Goal: Task Accomplishment & Management: Use online tool/utility

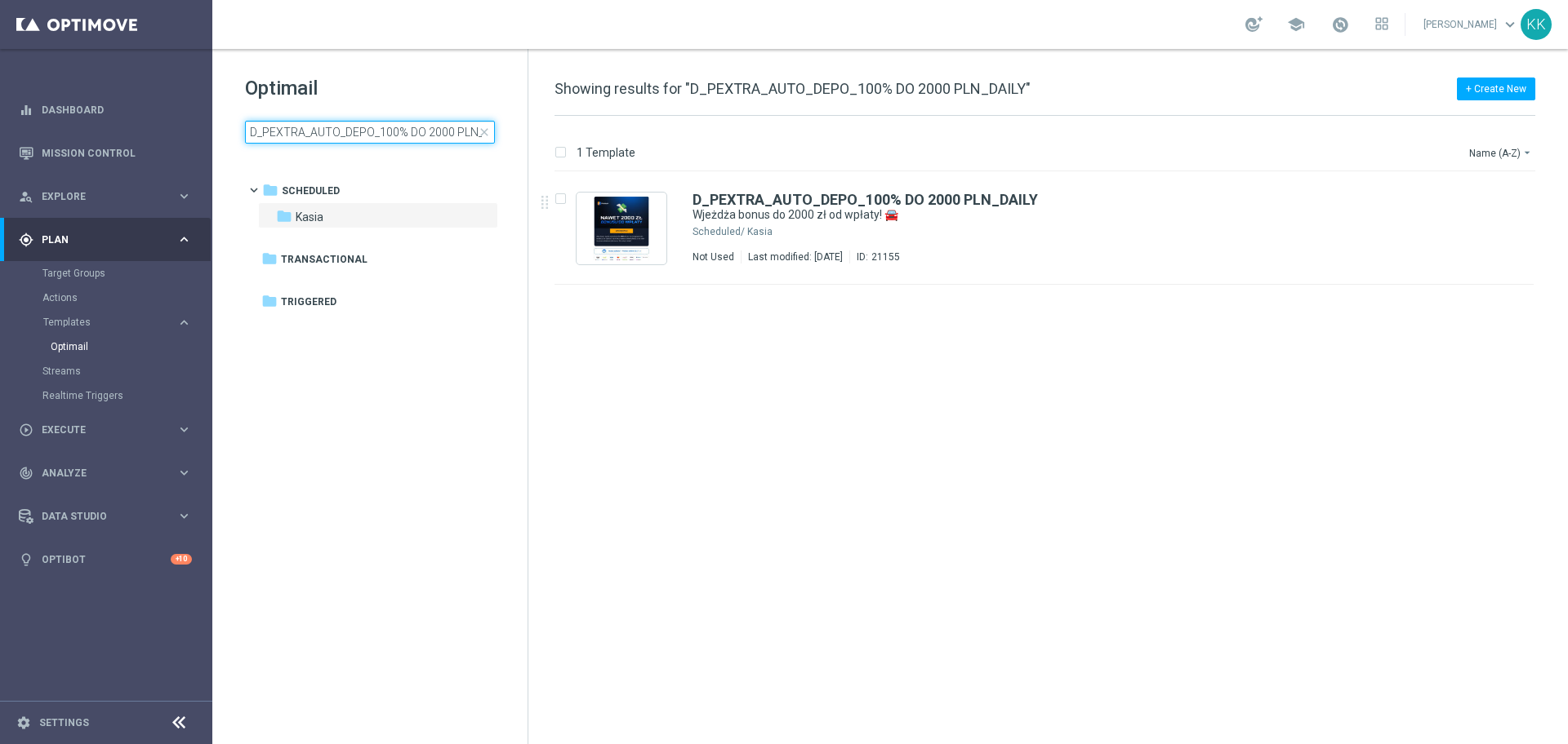
click at [363, 138] on input "D_PEXTRA_AUTO_DEPO_100% DO 2000 PLN_DAILY" at bounding box center [369, 132] width 250 height 23
type input "C_PREM_AUTO_DEPO_50% DO 1000 PLN_DAILY"
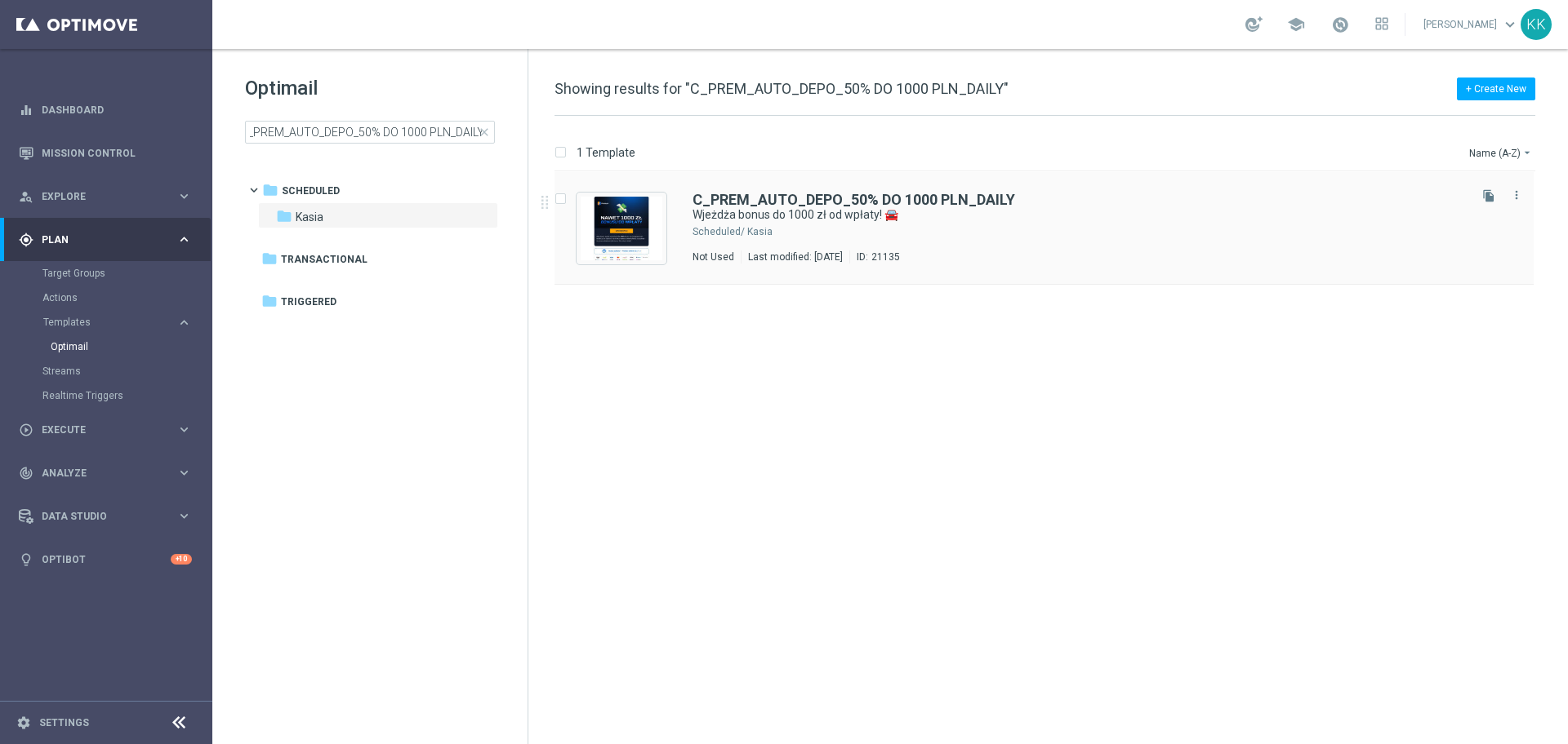
click at [984, 234] on div "Kasia" at bounding box center [1106, 232] width 718 height 13
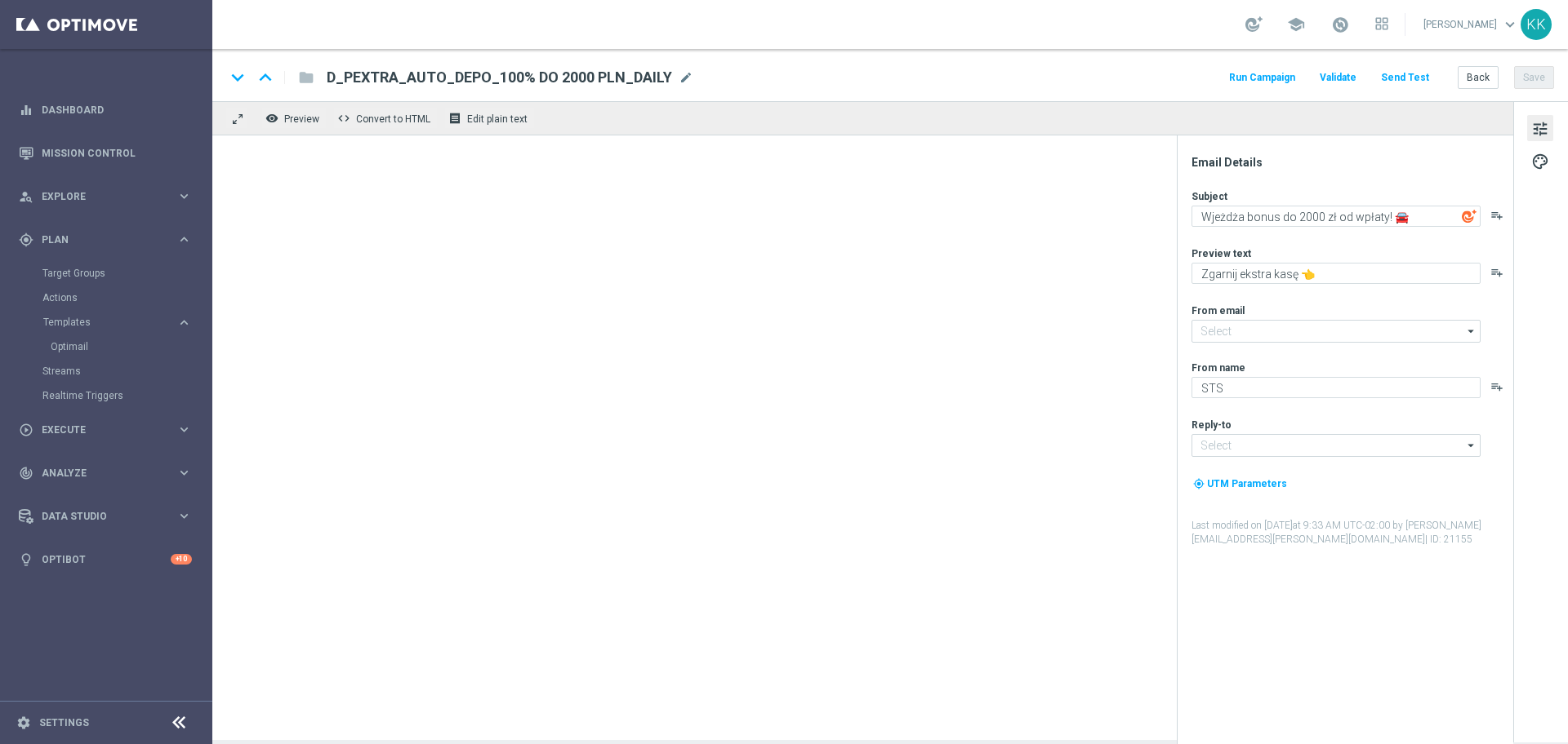
type input "[EMAIL_ADDRESS][DOMAIN_NAME]"
type textarea "Wjeżdża bonus do 1000 zł od wpłaty! 🚘"
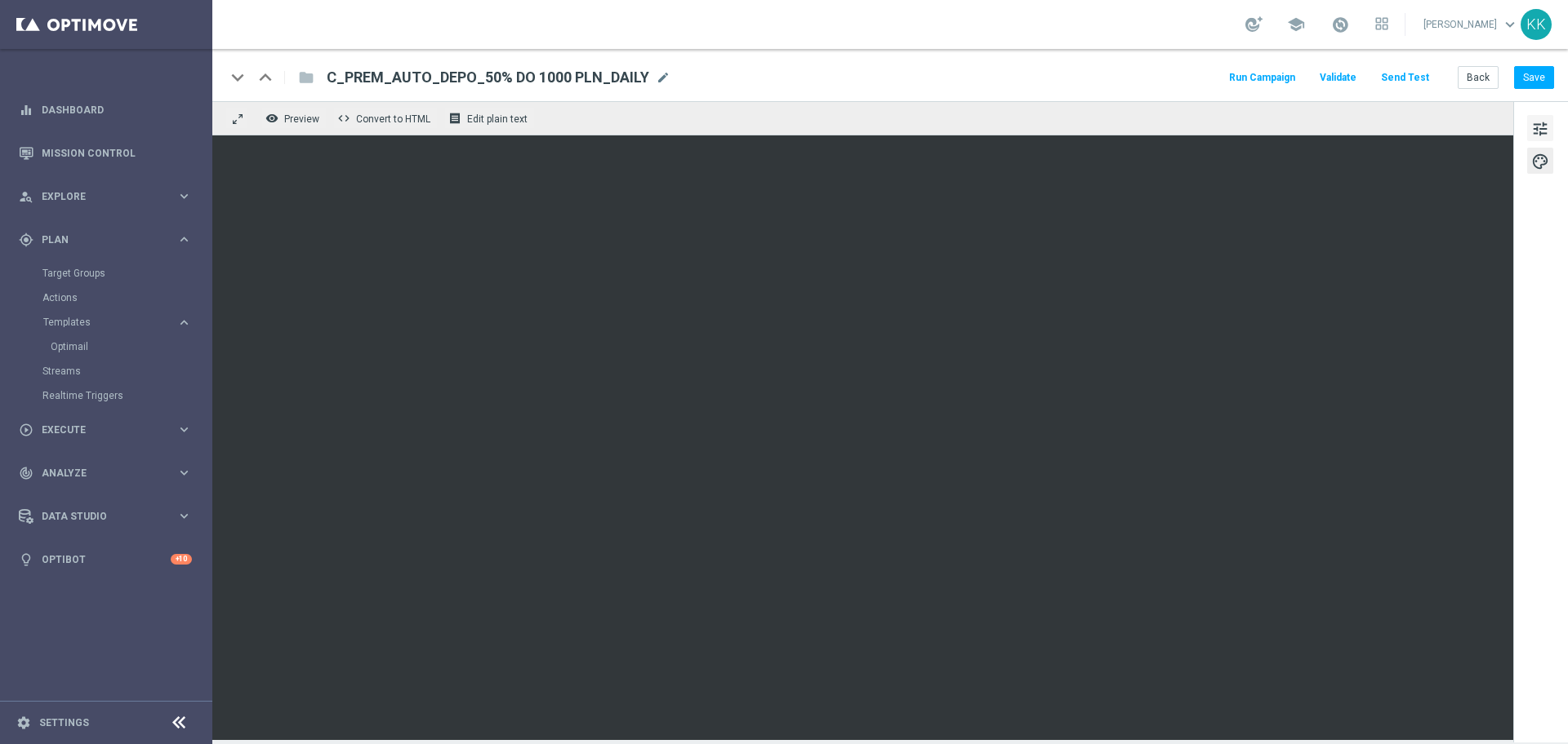
click at [1540, 127] on span "tune" at bounding box center [1540, 129] width 18 height 21
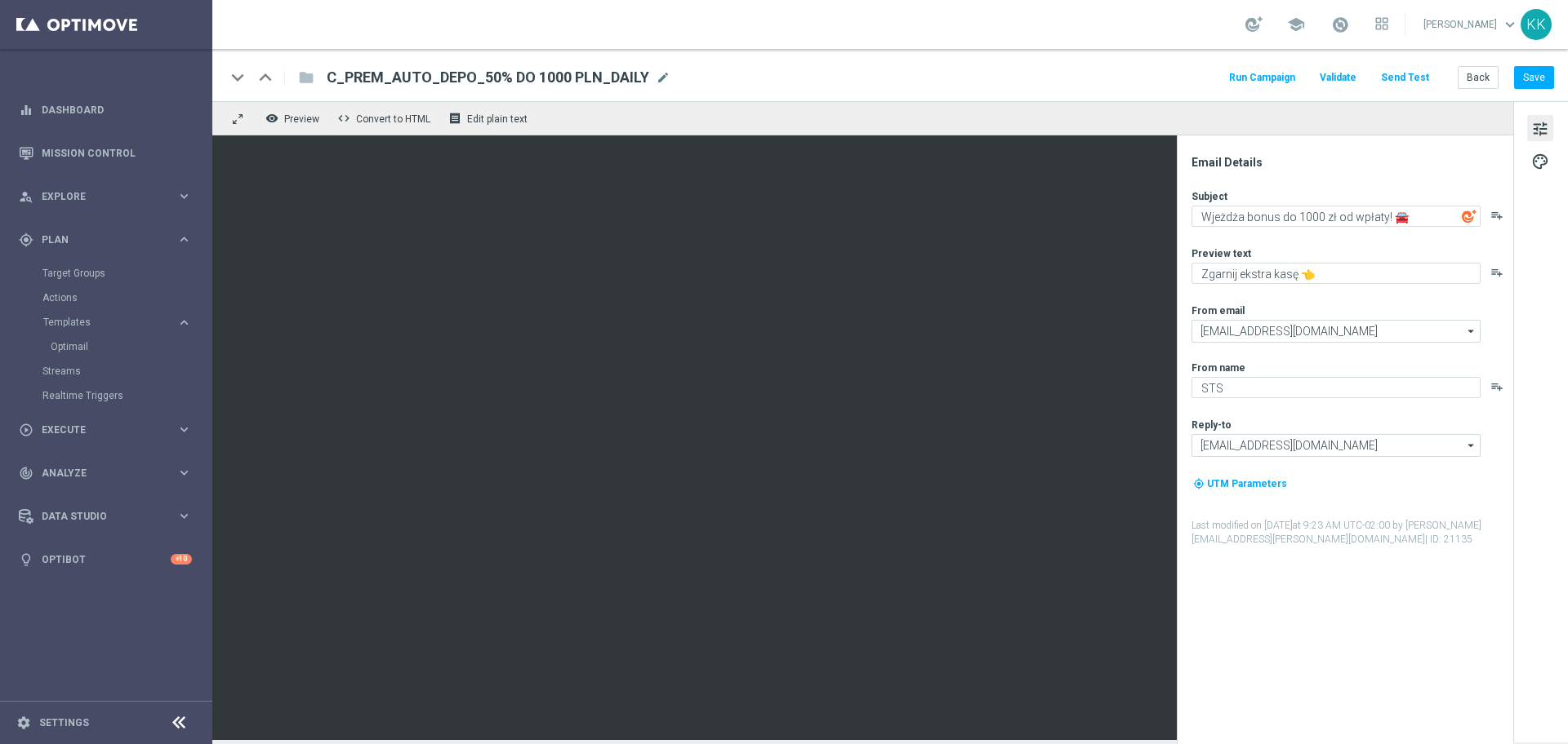
click at [1486, 64] on div "keyboard_arrow_down keyboard_arrow_up folder C_PREM_AUTO_DEPO_50% DO 1000 PLN_D…" at bounding box center [890, 75] width 1355 height 52
click at [1488, 72] on button "Back" at bounding box center [1477, 78] width 41 height 23
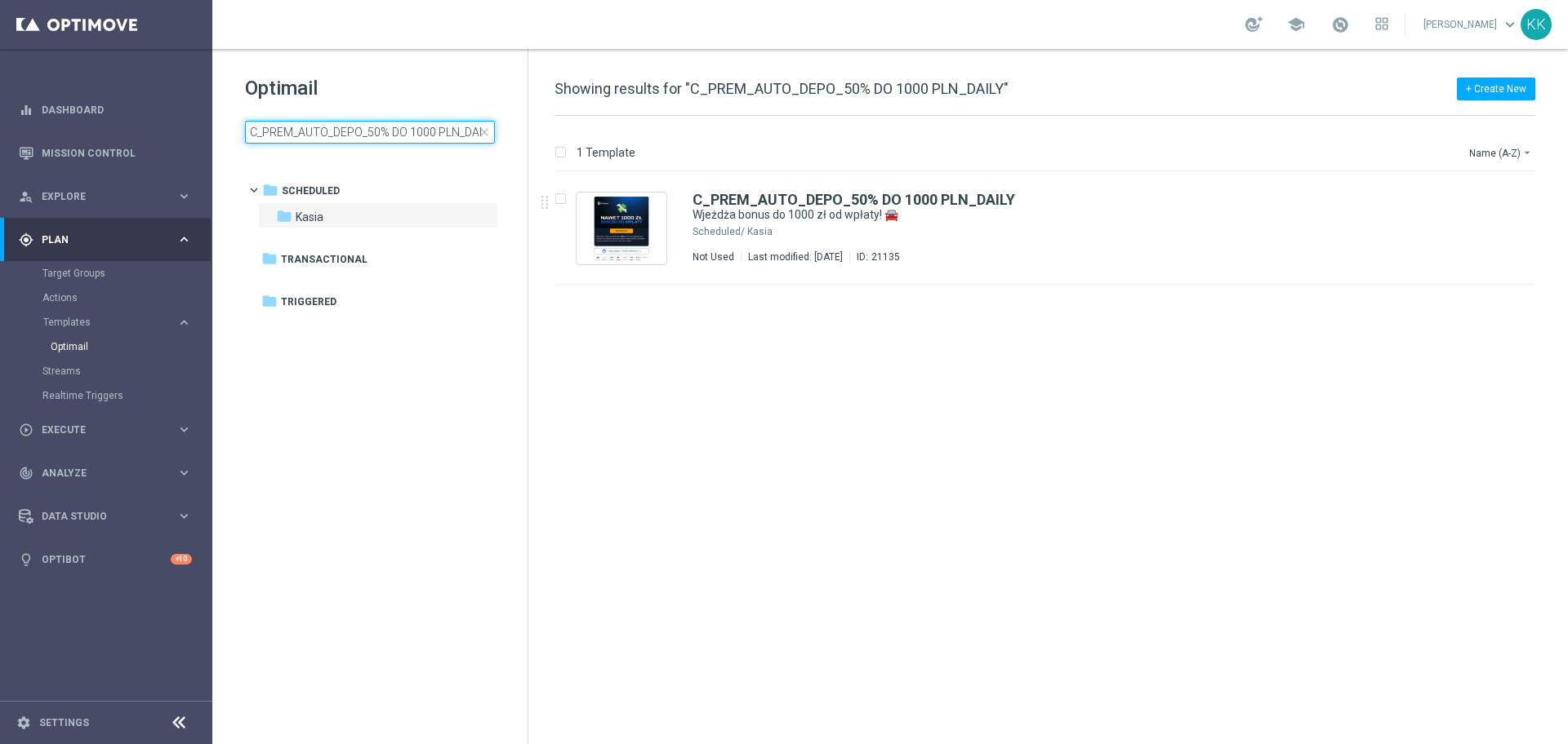
click at [364, 131] on input "C_PREM_AUTO_DEPO_50% DO 1000 PLN_DAILY" at bounding box center [369, 132] width 250 height 23
type input "C_PEXTRA_AUTO_DEPO_50% DO 2000 PLN_DAILY"
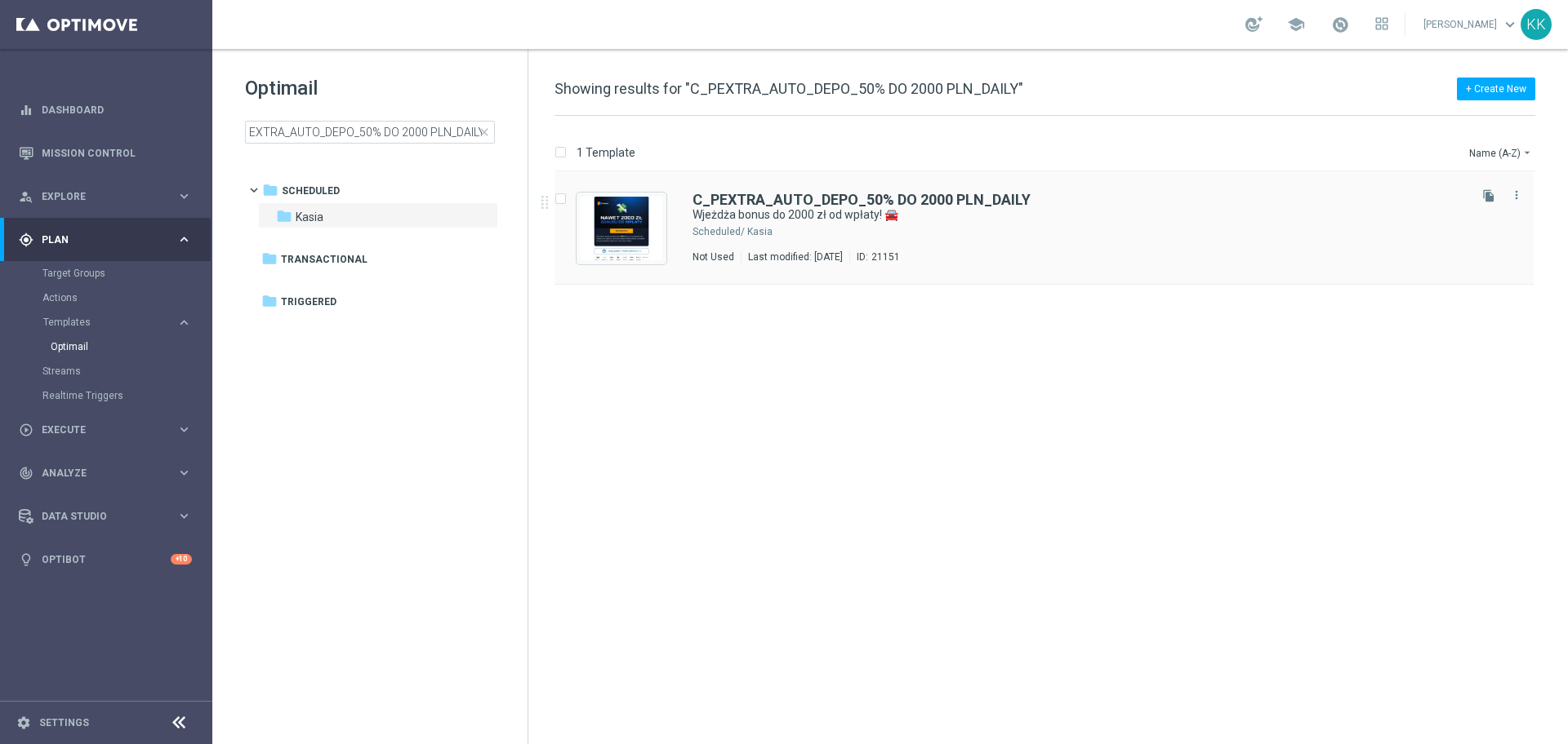
click at [1001, 242] on div "C_PEXTRA_AUTO_DEPO_50% DO 2000 PLN_DAILY Wjeżdża bonus do 2000 zł od wpłaty! 🚘 …" at bounding box center [1078, 228] width 773 height 71
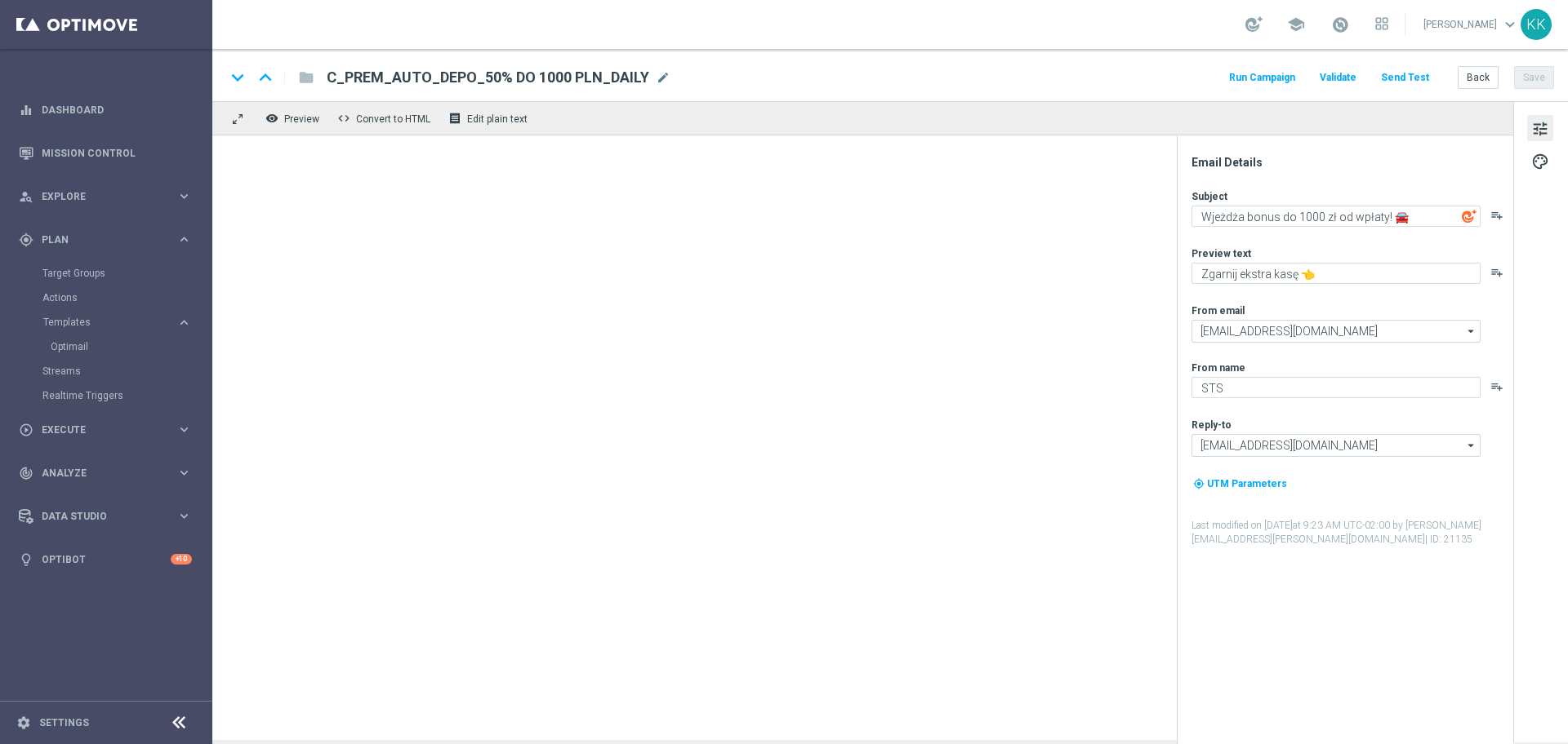
type textarea "Wjeżdża bonus do 2000 zł od wpłaty! 🚘"
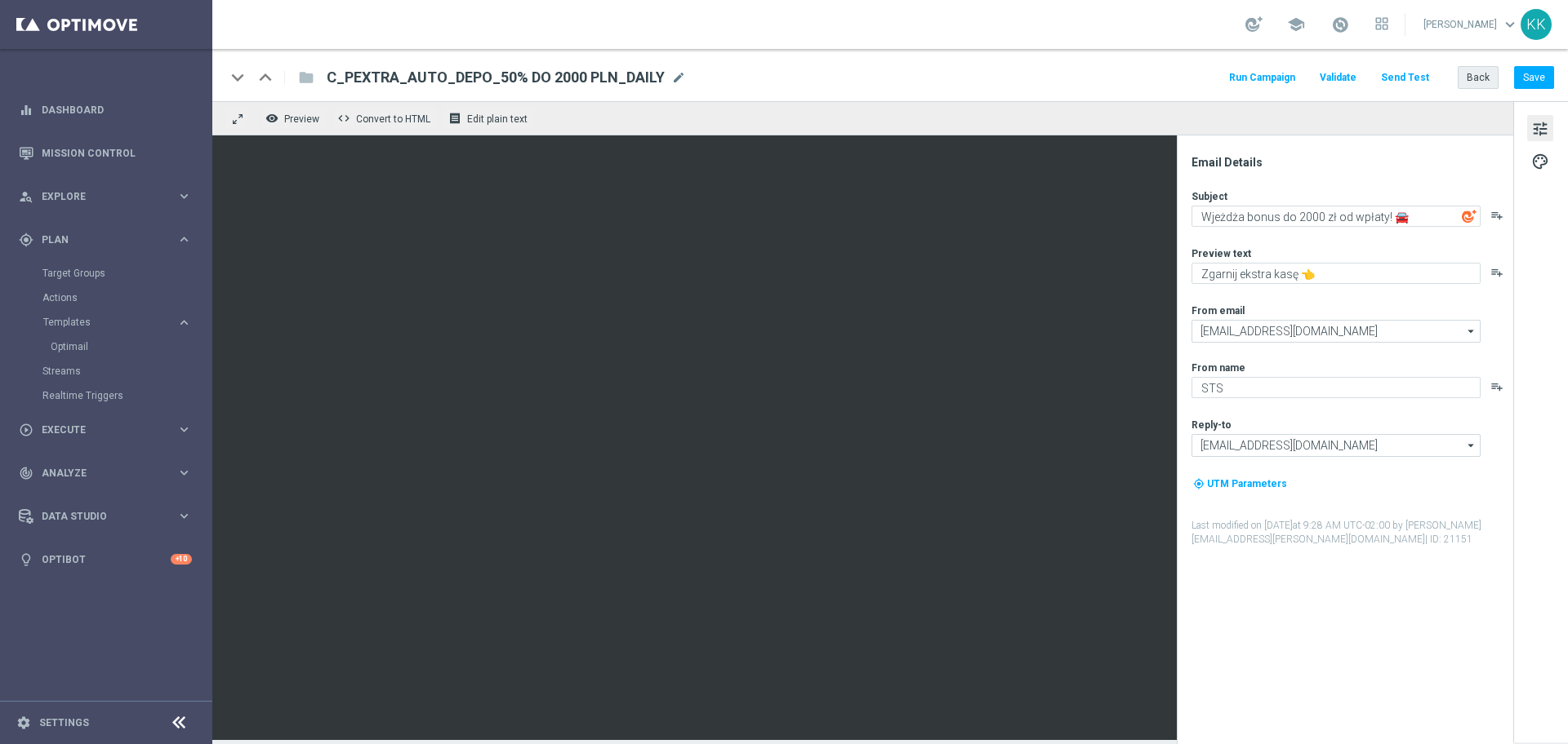
click at [1484, 90] on div "keyboard_arrow_down keyboard_arrow_up folder C_PEXTRA_AUTO_DEPO_50% DO 2000 PLN…" at bounding box center [890, 75] width 1355 height 52
click at [1482, 79] on button "Back" at bounding box center [1477, 78] width 41 height 23
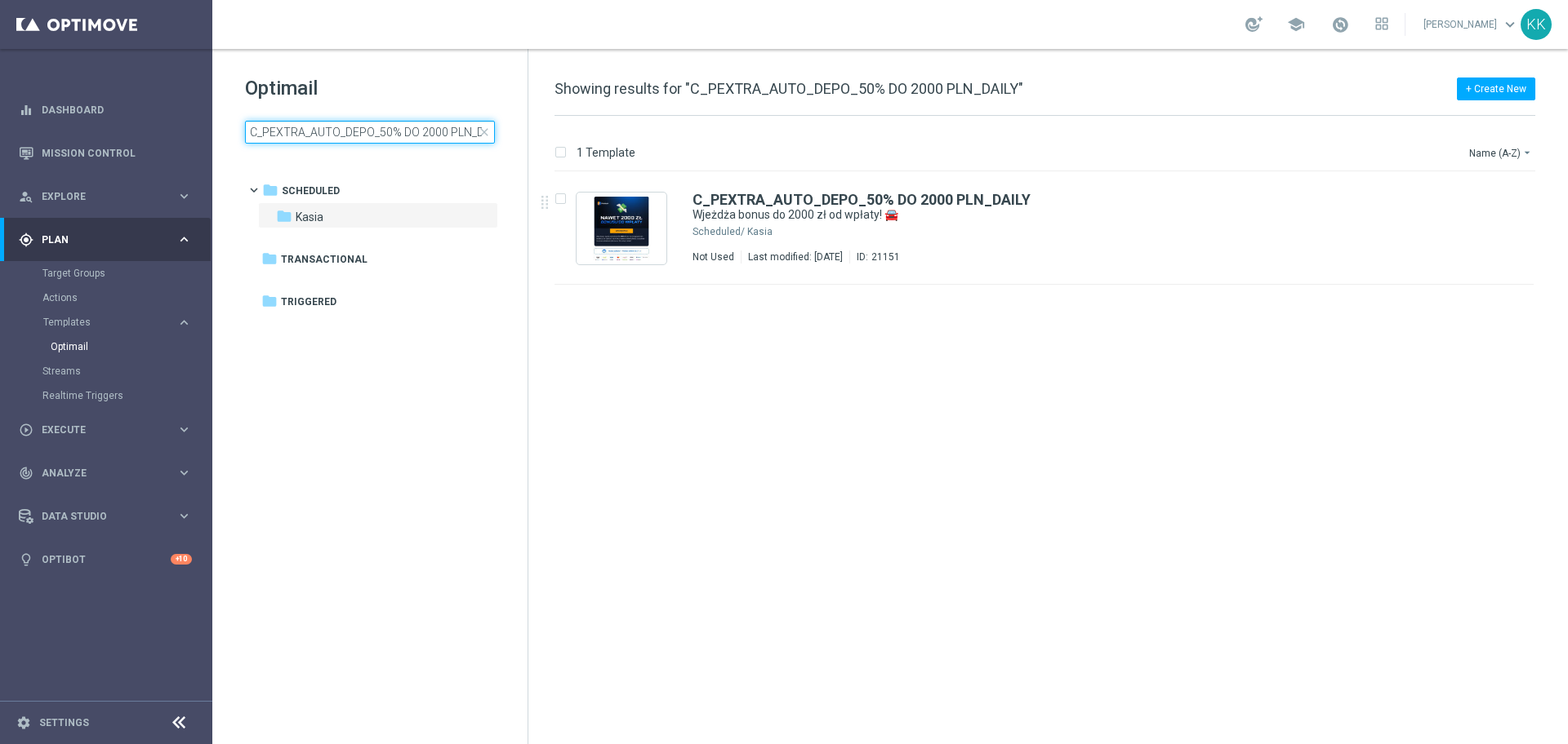
click at [372, 121] on input "C_PEXTRA_AUTO_DEPO_50% DO 2000 PLN_DAILY" at bounding box center [369, 132] width 250 height 23
click at [383, 130] on input "C_PEXTRA_AUTO_DEPO_50% DO 2000 PLN_DAILY" at bounding box center [369, 132] width 250 height 23
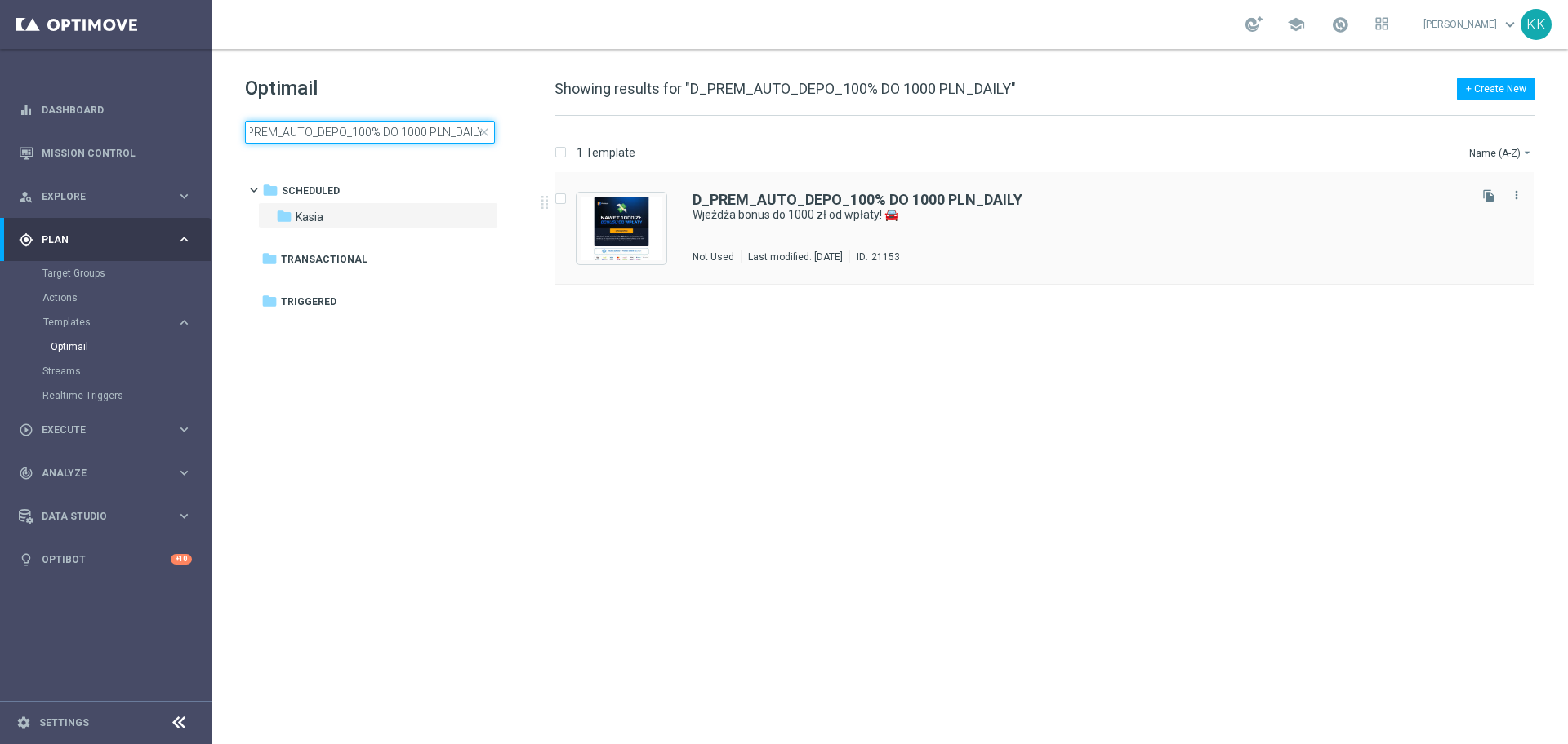
type input "D_PREM_AUTO_DEPO_100% DO 1000 PLN_DAILY"
click at [868, 249] on div "D_PREM_AUTO_DEPO_100% DO 1000 PLN_DAILY Wjeżdża bonus do 1000 zł od wpłaty! 🚘 N…" at bounding box center [1078, 228] width 773 height 71
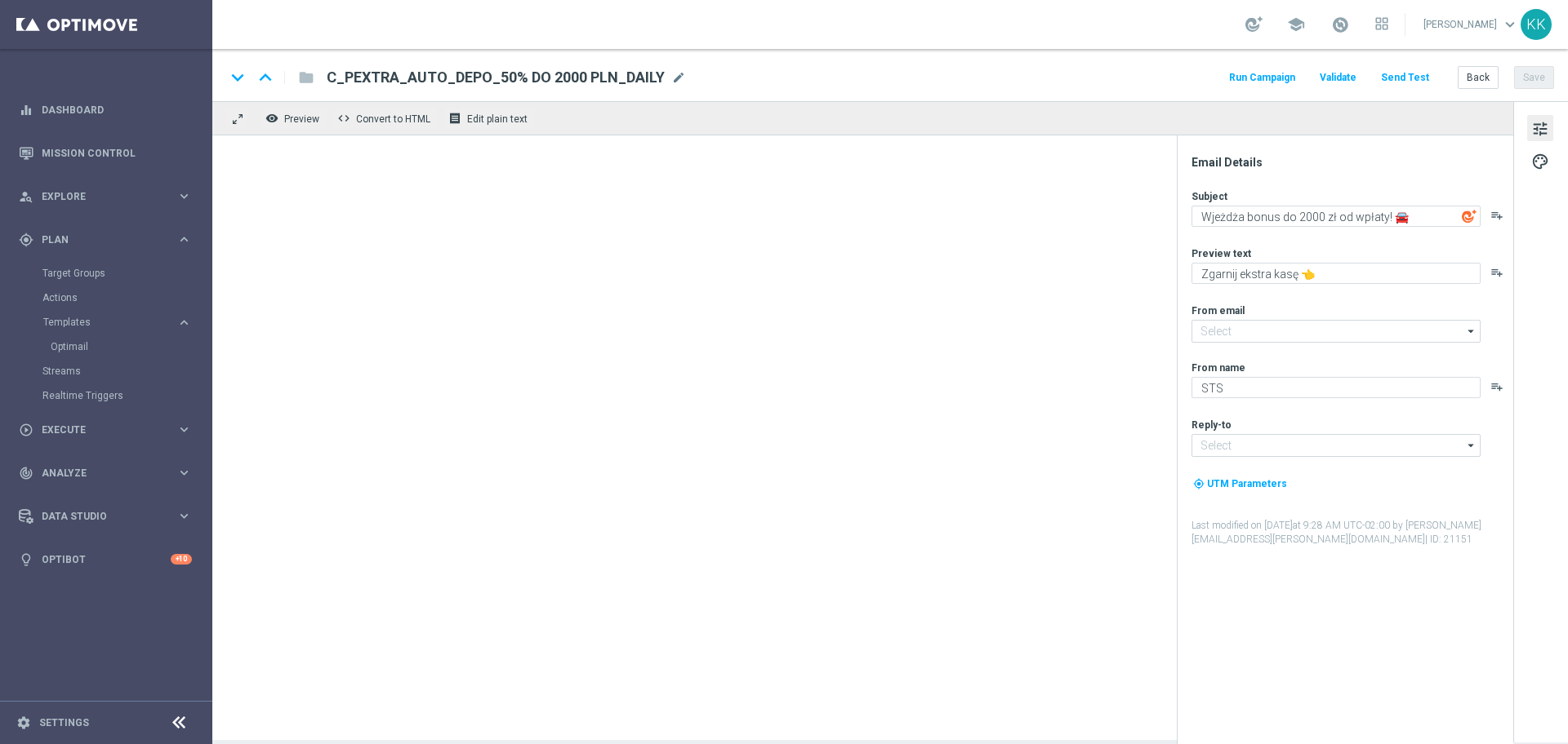
type input "[EMAIL_ADDRESS][DOMAIN_NAME]"
type textarea "Wjeżdża bonus do 1000 zł od wpłaty! 🚘"
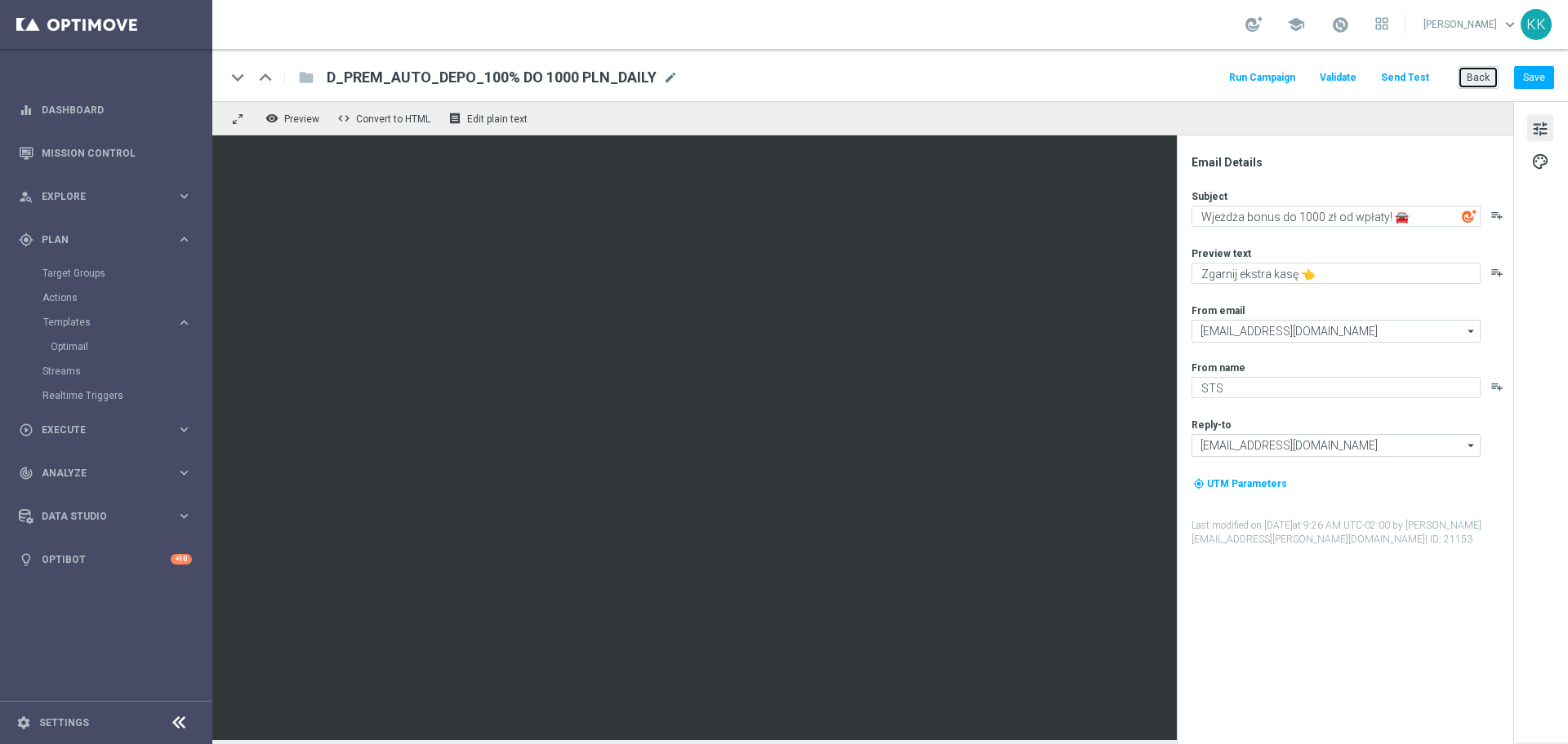
click at [1478, 82] on button "Back" at bounding box center [1477, 78] width 41 height 23
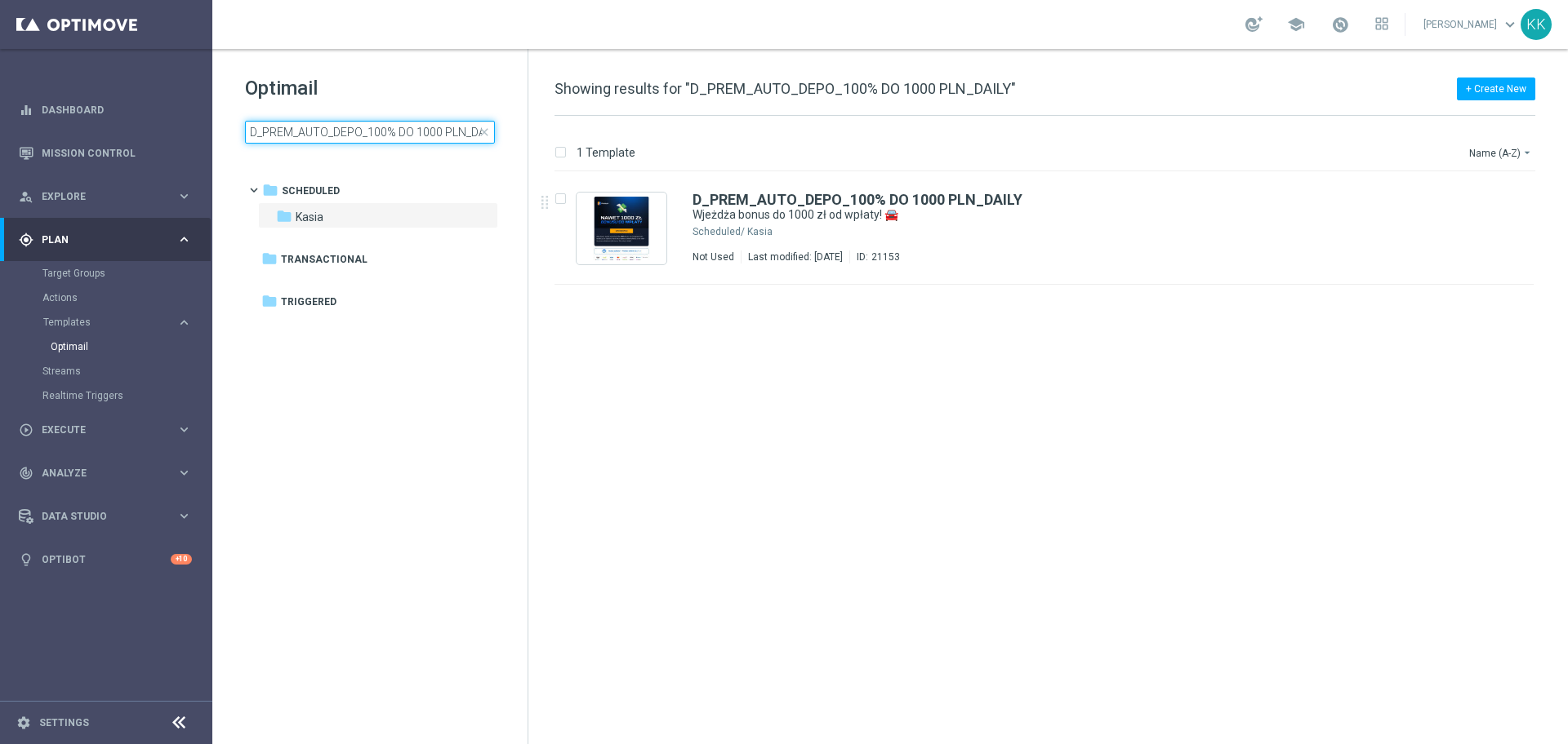
click at [345, 138] on input "D_PREM_AUTO_DEPO_100% DO 1000 PLN_DAILY" at bounding box center [369, 132] width 250 height 23
type input "D_PEXTRA_AUTO_DEPO_100% DO 2000 PLN_DAILY"
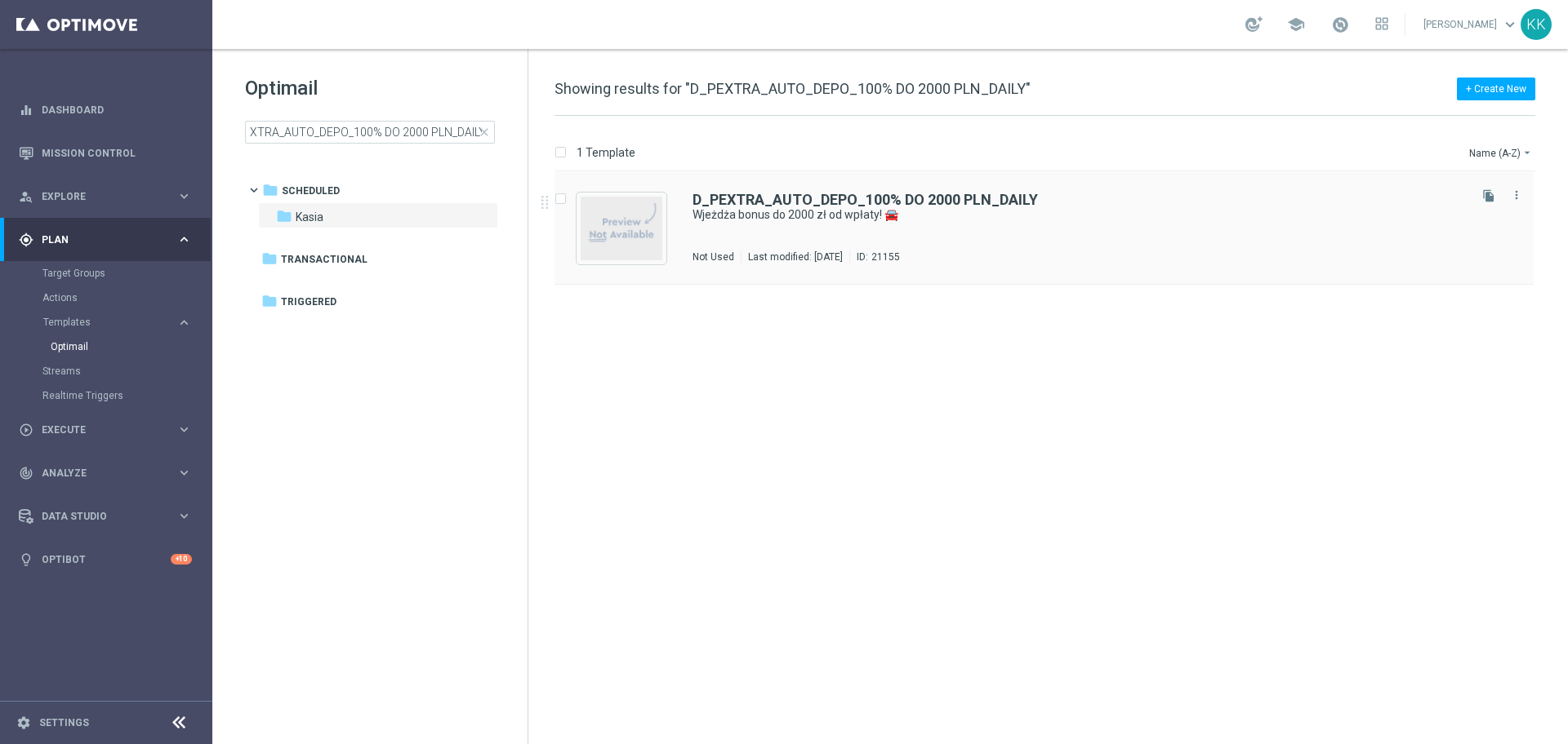
click at [847, 187] on div "D_PEXTRA_AUTO_DEPO_100% DO 2000 PLN_DAILY Wjeżdża bonus do 2000 zł od wpłaty! 🚘…" at bounding box center [1043, 228] width 979 height 113
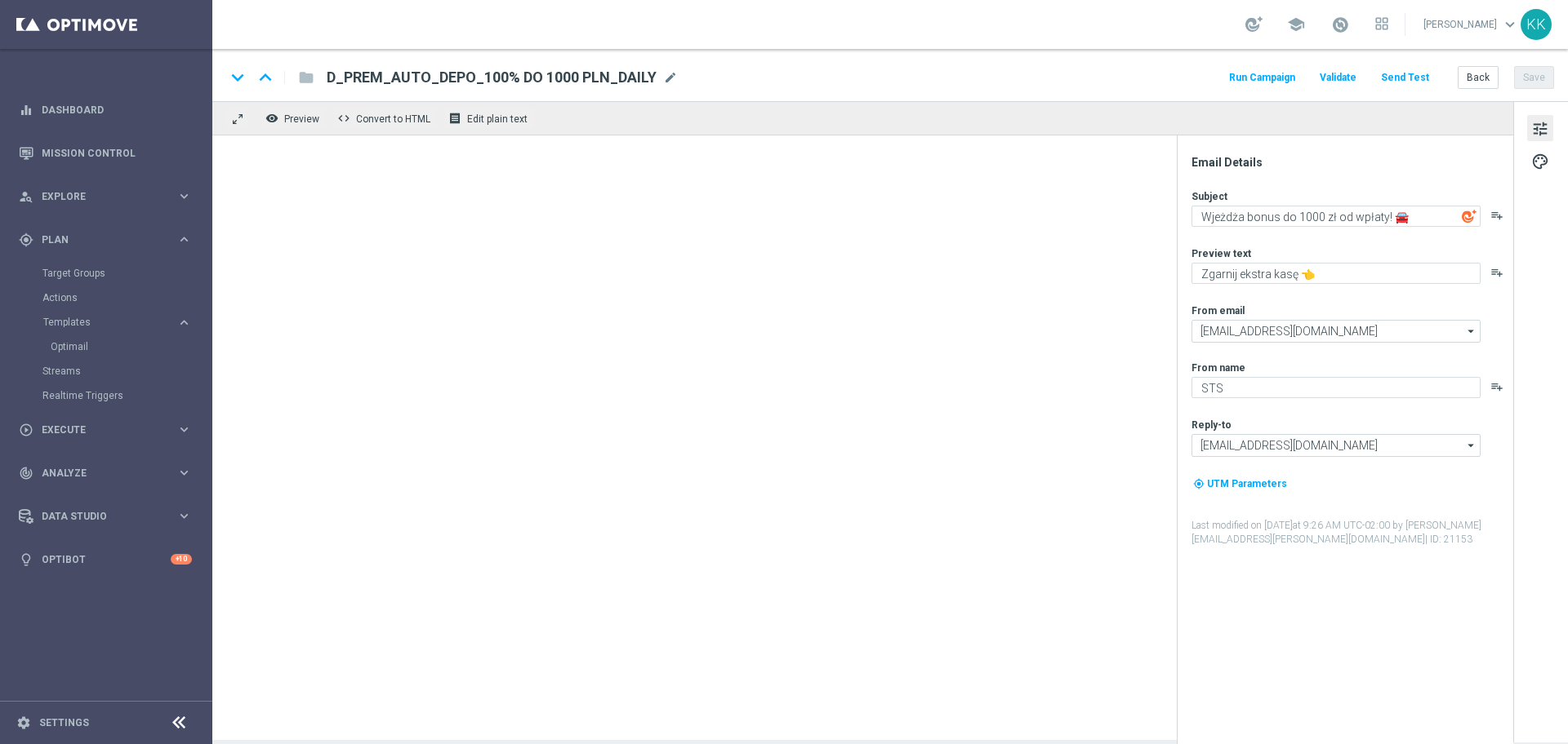
type textarea "Wjeżdża bonus do 2000 zł od wpłaty! 🚘"
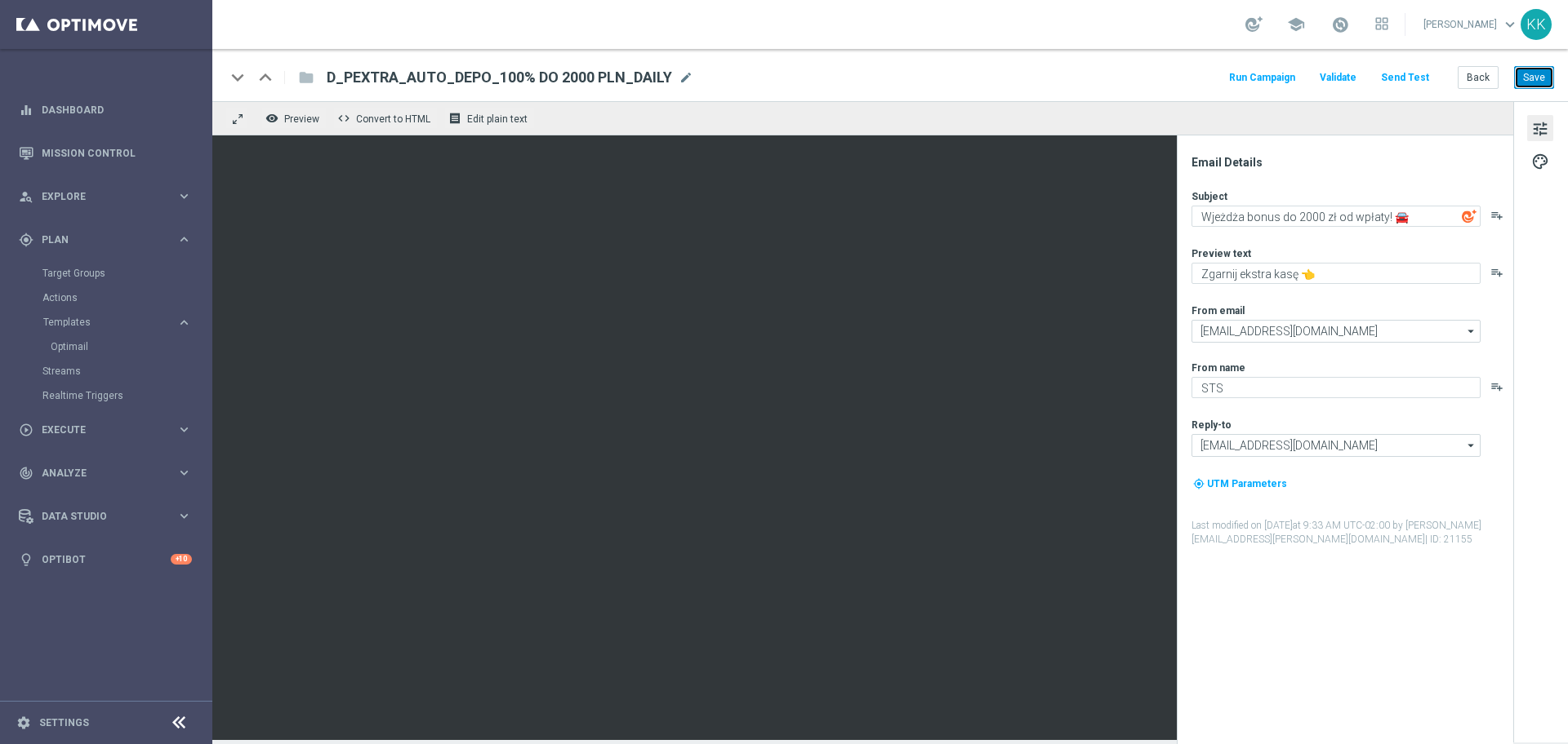
click at [1523, 81] on button "Save" at bounding box center [1534, 78] width 40 height 23
